Goal: Navigation & Orientation: Find specific page/section

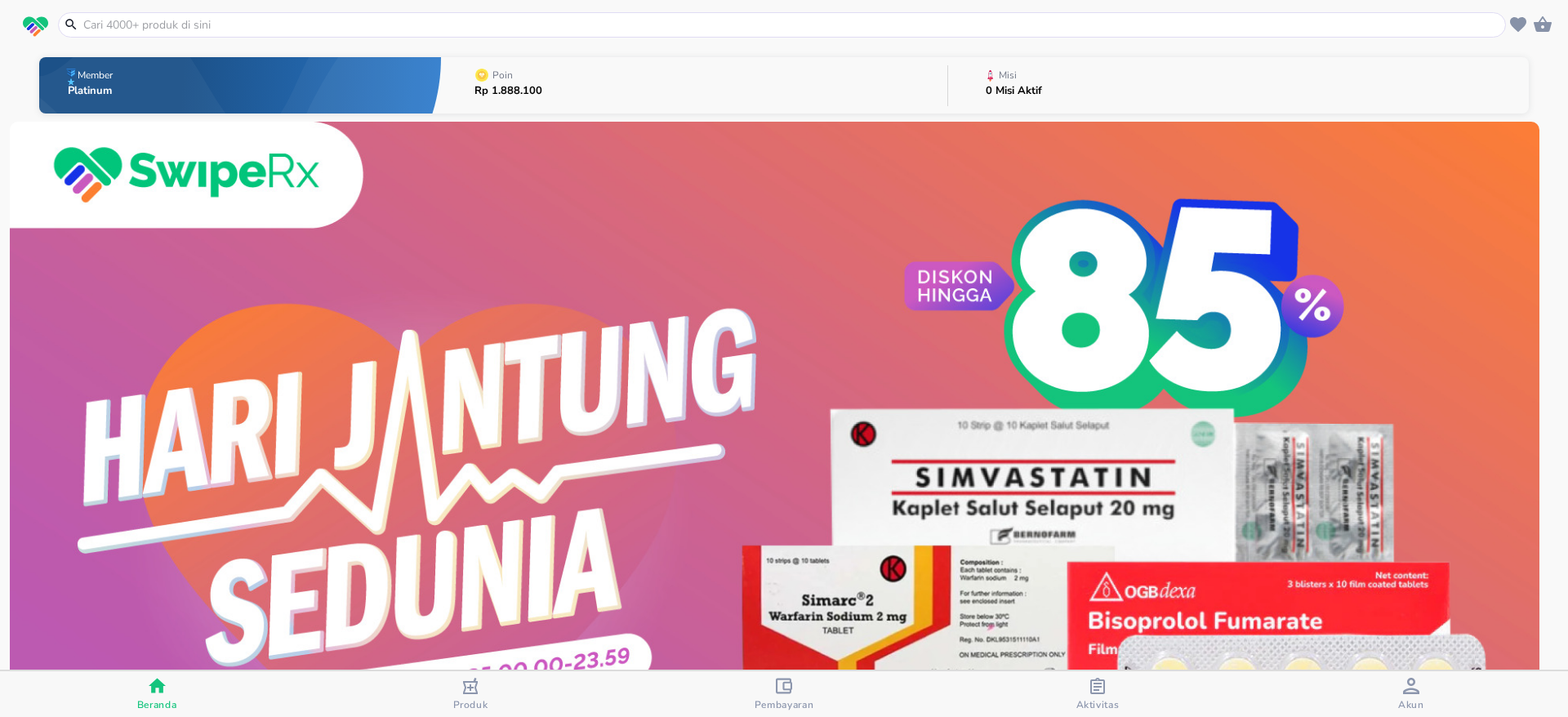
click at [1039, 85] on button "Misi 0 Misi Aktif" at bounding box center [1238, 85] width 581 height 65
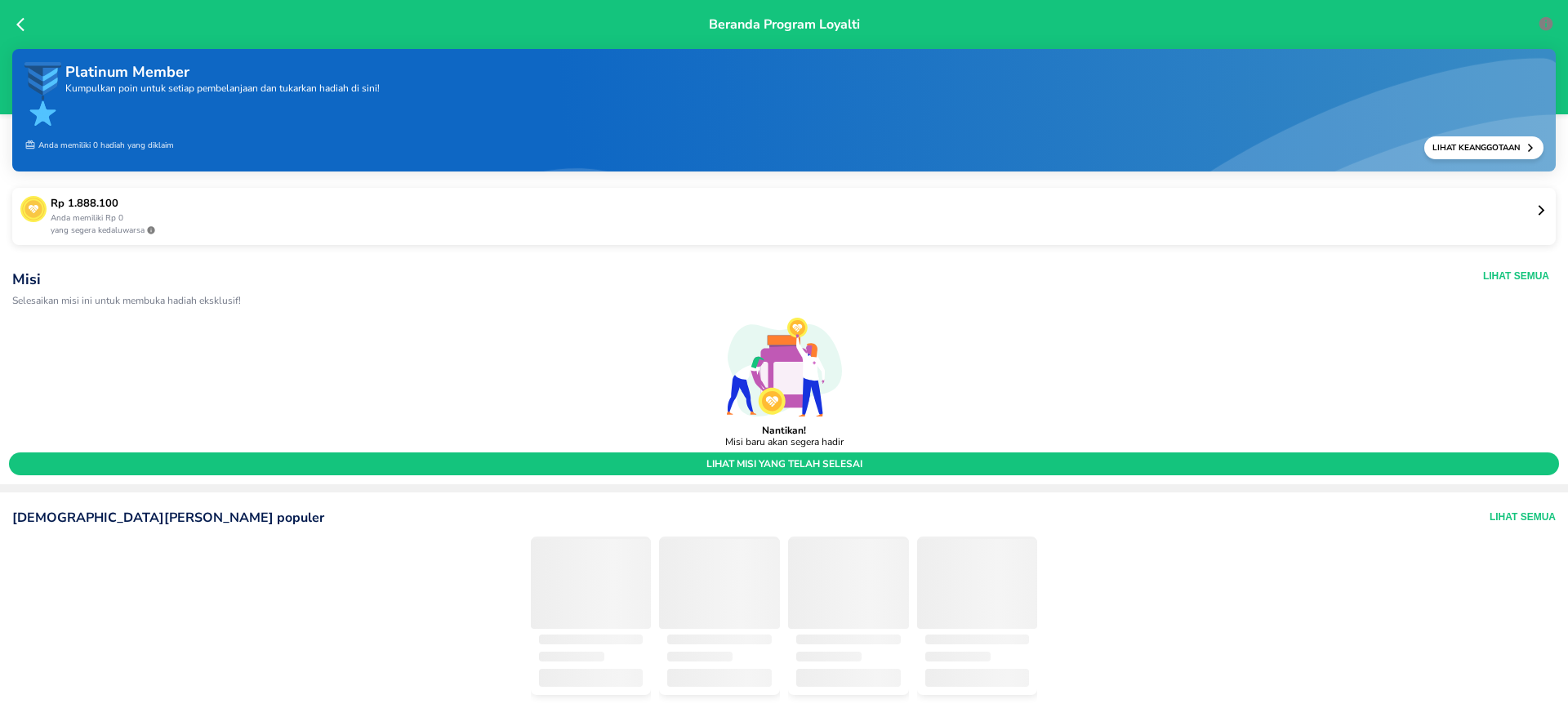
click at [20, 23] on icon at bounding box center [24, 24] width 16 height 16
